Goal: Task Accomplishment & Management: Manage account settings

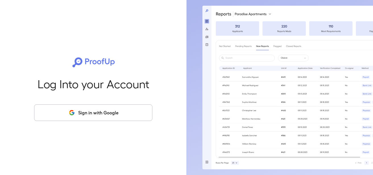
click at [122, 110] on button "Sign in with Google" at bounding box center [93, 112] width 118 height 16
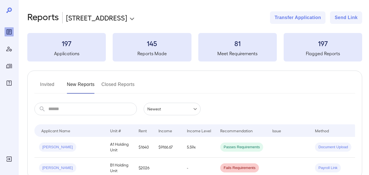
click at [87, 107] on input "text" at bounding box center [92, 109] width 88 height 13
click at [9, 52] on div "Manage Users" at bounding box center [9, 48] width 9 height 9
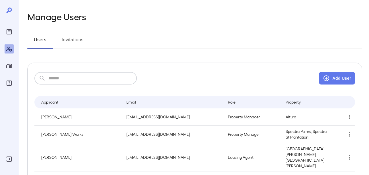
click at [110, 82] on input "text" at bounding box center [92, 78] width 88 height 13
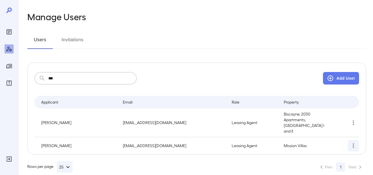
type input "***"
click at [354, 142] on icon "simple table" at bounding box center [353, 145] width 7 height 7
click at [340, 159] on p "Remove User" at bounding box center [339, 159] width 24 height 6
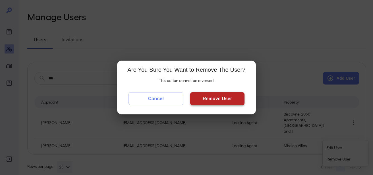
click at [231, 97] on button "Remove User" at bounding box center [217, 98] width 54 height 13
click at [204, 95] on button "Remove User" at bounding box center [217, 98] width 54 height 13
click at [206, 96] on button "Remove User" at bounding box center [217, 98] width 54 height 13
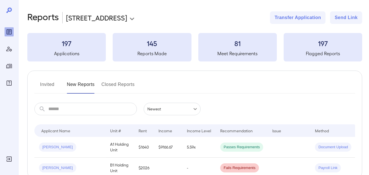
click at [12, 48] on icon "Manage Users" at bounding box center [9, 48] width 7 height 7
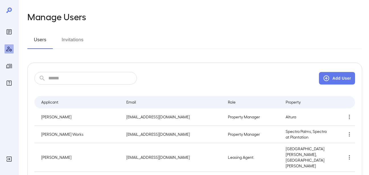
click at [59, 76] on input "text" at bounding box center [92, 78] width 88 height 13
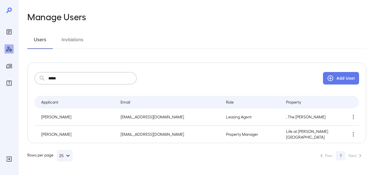
type input "*****"
